Goal: Task Accomplishment & Management: Complete application form

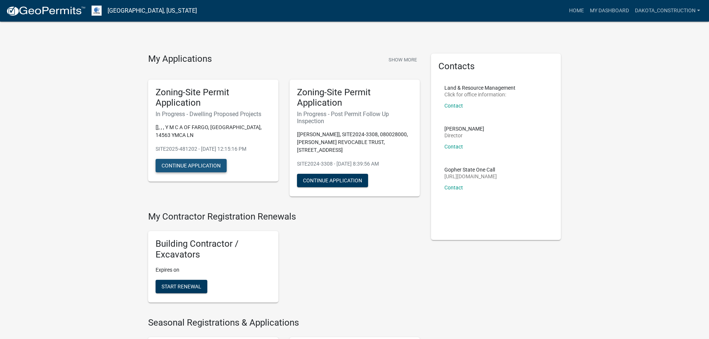
click at [187, 159] on button "Continue Application" at bounding box center [191, 165] width 71 height 13
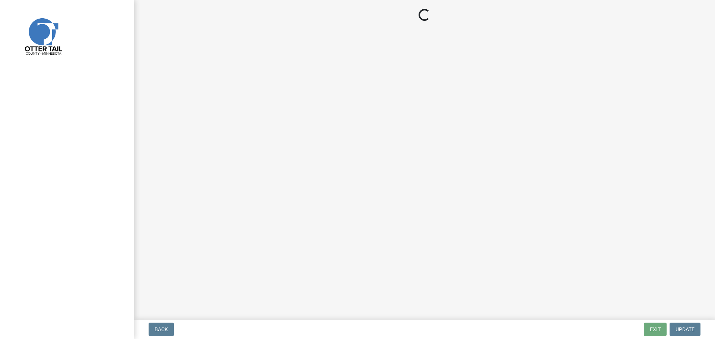
select select "5b8abcc6-67f7-49fb-8f25-c295ccc2b339"
select select "ba56d9f6-ced5-4c38-bdcc-33bfa85ac6de"
select select "11c1c089-3b44-43c0-9549-3c9eeea2451f"
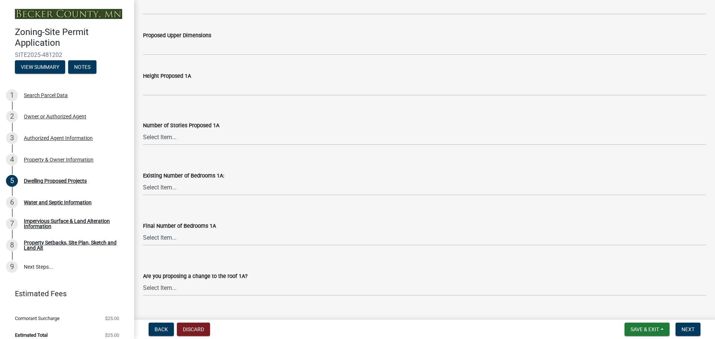
scroll to position [559, 0]
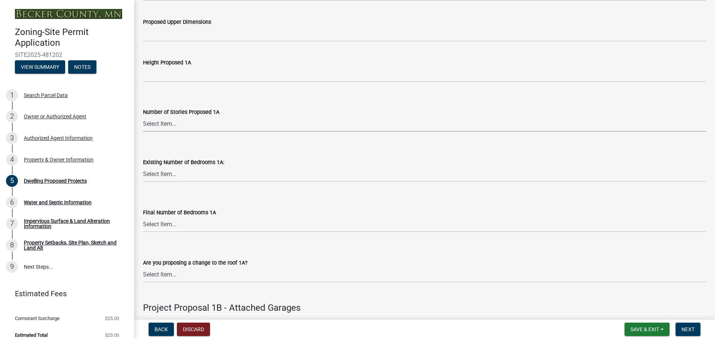
click at [245, 127] on select "Select Item... N/A 1 1.25 1.5 1.75 2 2.25 2.5" at bounding box center [424, 124] width 563 height 15
click at [143, 117] on select "Select Item... N/A 1 1.25 1.5 1.75 2 2.25 2.5" at bounding box center [424, 124] width 563 height 15
select select "4f5e2784-8c40-49a3-b0e9-8f1a3cbab4f4"
click at [203, 222] on select "Select Item... 0 1 2 3 4 5 6 7 8" at bounding box center [424, 224] width 563 height 15
click at [143, 217] on select "Select Item... 0 1 2 3 4 5 6 7 8" at bounding box center [424, 224] width 563 height 15
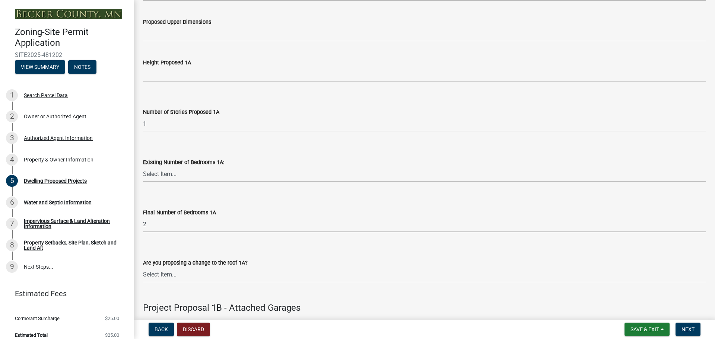
select select "ebb33175-329d-4f8e-9ee0-a71ca57f3362"
click at [192, 125] on select "Select Item... N/A 1 1.25 1.5 1.75 2 2.25 2.5" at bounding box center [424, 124] width 563 height 15
click at [203, 118] on select "Select Item... N/A 1 1.25 1.5 1.75 2 2.25 2.5" at bounding box center [424, 124] width 563 height 15
click at [159, 326] on button "Back" at bounding box center [161, 329] width 25 height 13
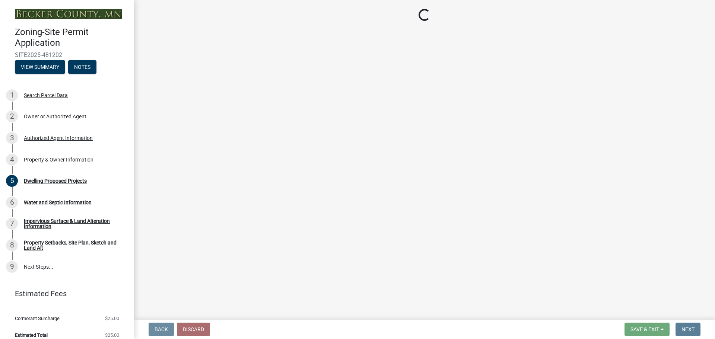
scroll to position [0, 0]
select select "2da4ad59-79e4-4897-a878-b9bb9cb10a27"
select select "951686c9-9b01-4b62-9d6a-ea2b084c9c47"
select select "f87eba17-8ed9-4ad8-aefc-fe36a3f3544b"
select select "393a978c-6bd5-4cb2-a6a0-db6feb8732b8"
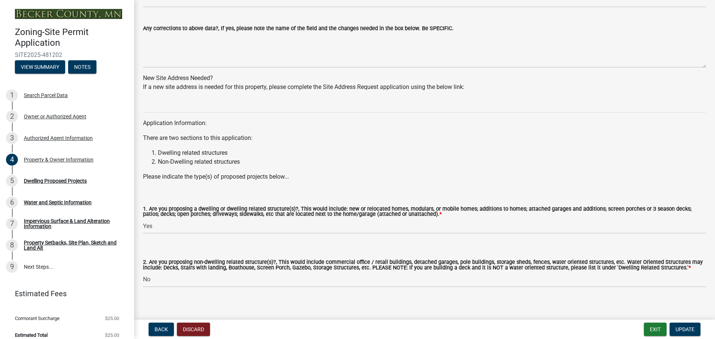
scroll to position [667, 0]
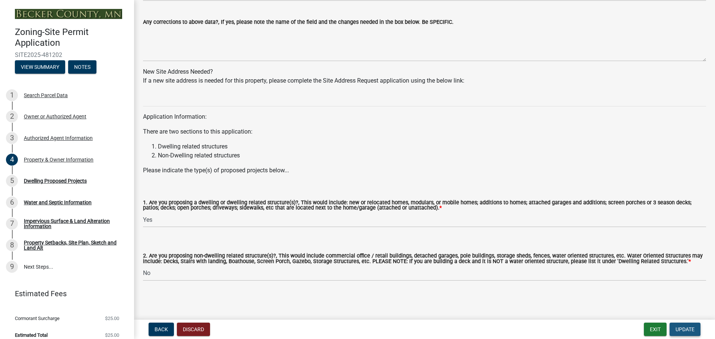
click at [678, 331] on span "Update" at bounding box center [684, 330] width 19 height 6
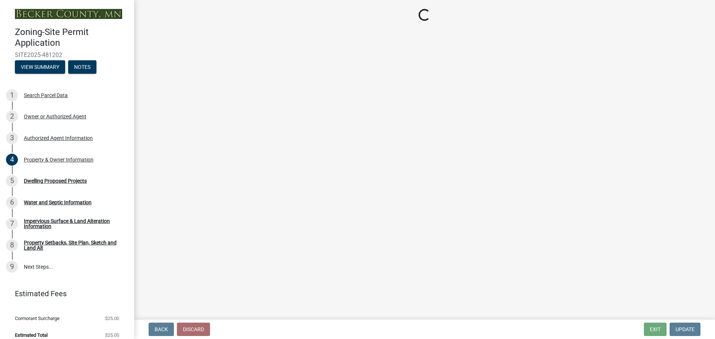
select select "5b8abcc6-67f7-49fb-8f25-c295ccc2b339"
select select "ba56d9f6-ced5-4c38-bdcc-33bfa85ac6de"
select select "4f5e2784-8c40-49a3-b0e9-8f1a3cbab4f4"
select select "ebb33175-329d-4f8e-9ee0-a71ca57f3362"
select select "11c1c089-3b44-43c0-9549-3c9eeea2451f"
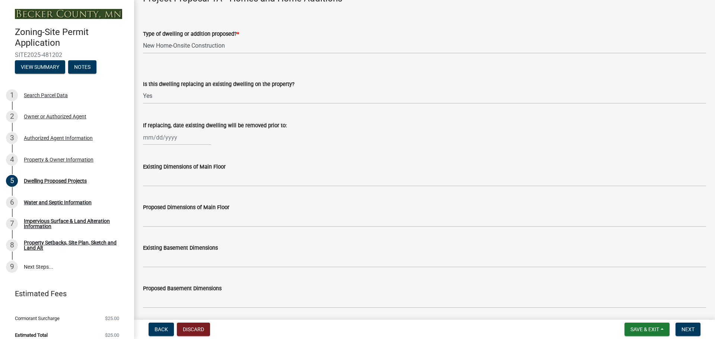
scroll to position [149, 0]
